Goal: Information Seeking & Learning: Learn about a topic

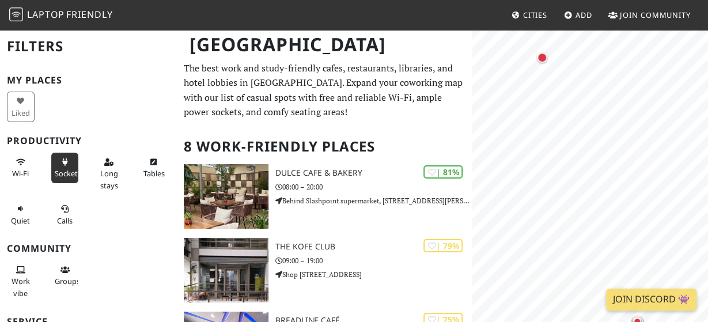
click at [61, 168] on button "Sockets" at bounding box center [65, 168] width 28 height 31
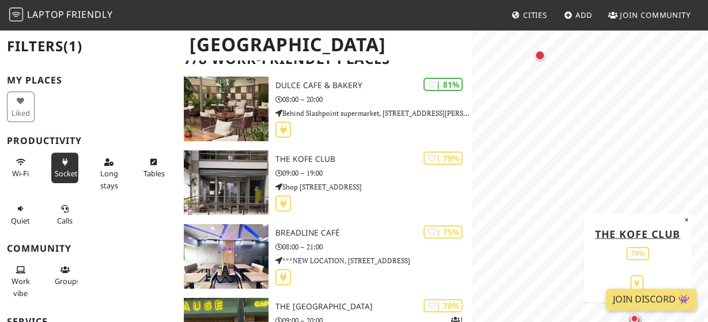
scroll to position [120, 0]
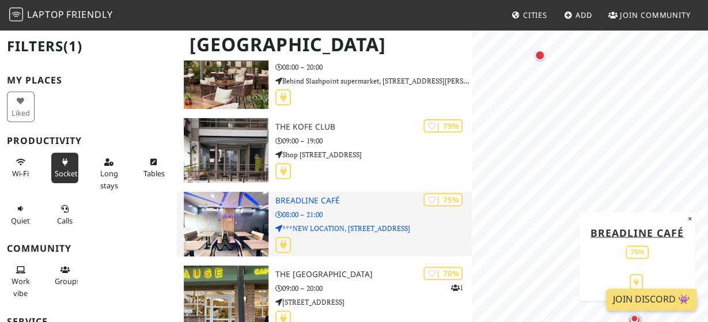
click at [252, 213] on img at bounding box center [226, 224] width 85 height 65
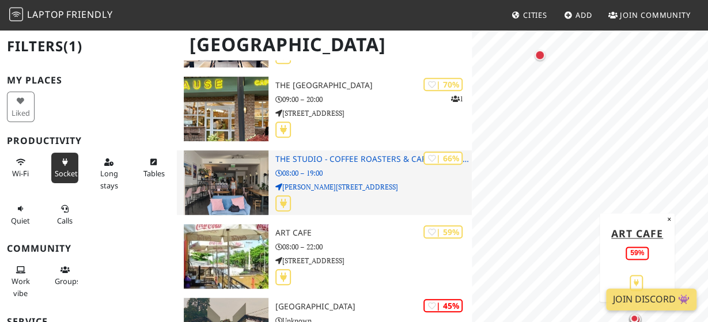
scroll to position [300, 0]
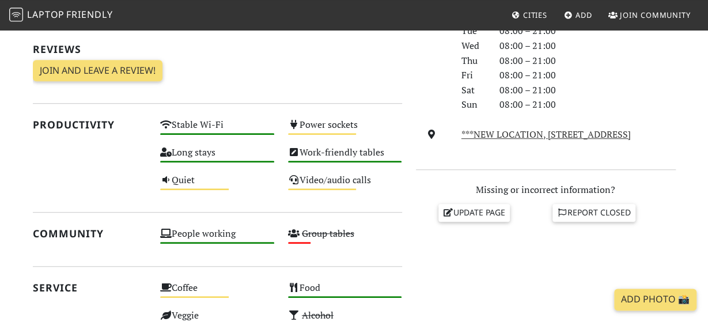
scroll to position [360, 0]
